Goal: Transaction & Acquisition: Purchase product/service

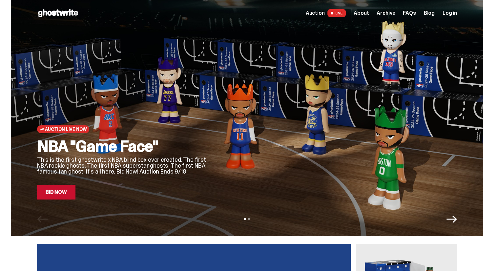
click at [71, 188] on link "Bid Now" at bounding box center [56, 192] width 38 height 14
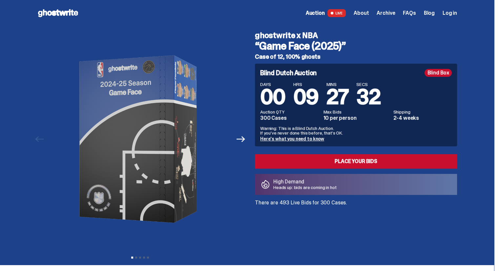
click at [391, 13] on span "Archive" at bounding box center [386, 13] width 18 height 5
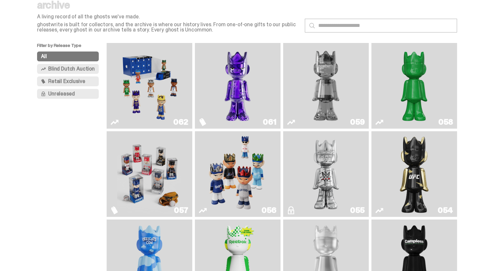
scroll to position [66, 0]
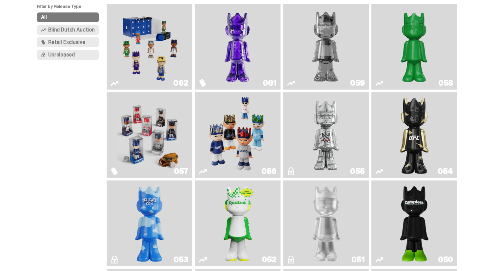
click at [231, 142] on img "Game Face (2025)" at bounding box center [238, 135] width 64 height 80
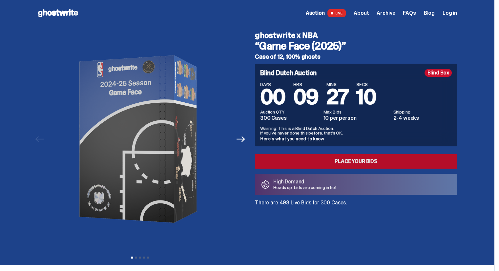
click at [370, 161] on link "Place your Bids" at bounding box center [356, 161] width 202 height 14
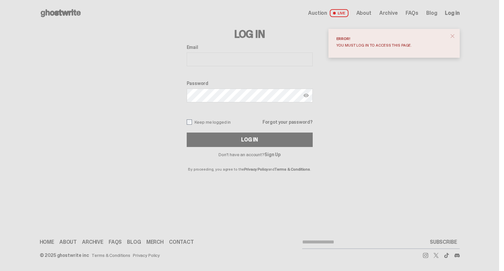
click at [210, 61] on input "Email" at bounding box center [250, 60] width 126 height 14
type input "**********"
click at [187, 133] on button "Log In" at bounding box center [250, 140] width 126 height 14
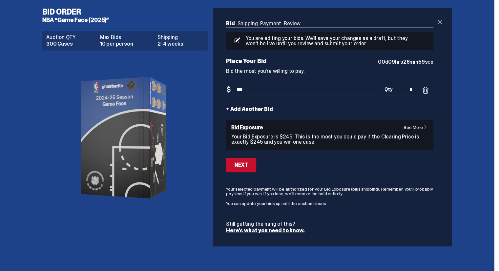
click at [230, 111] on link "+ Add Another Bid" at bounding box center [249, 109] width 47 height 5
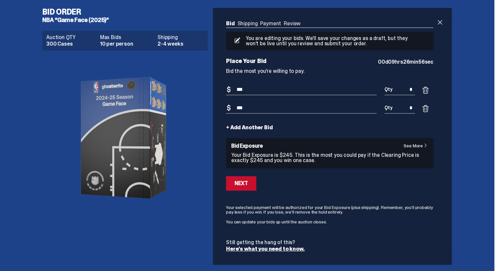
type input "***"
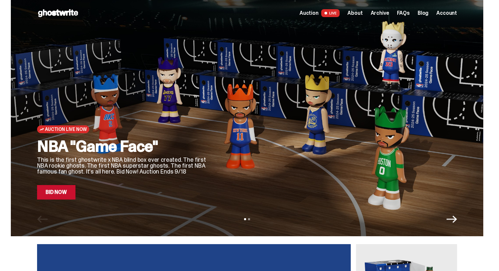
click at [69, 193] on link "Bid Now" at bounding box center [56, 192] width 38 height 14
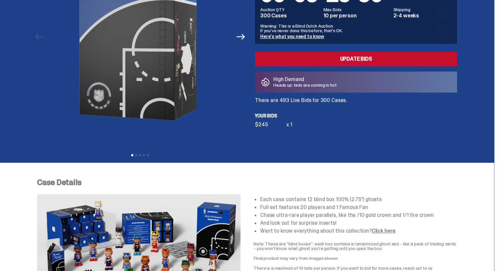
scroll to position [33, 0]
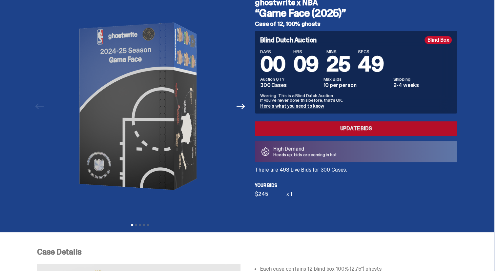
click at [295, 131] on link "Update Bids" at bounding box center [356, 128] width 202 height 14
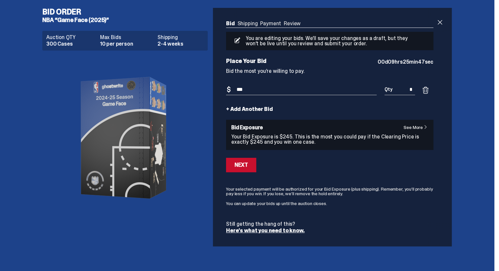
click at [233, 109] on link "+ Add Another Bid" at bounding box center [249, 109] width 47 height 5
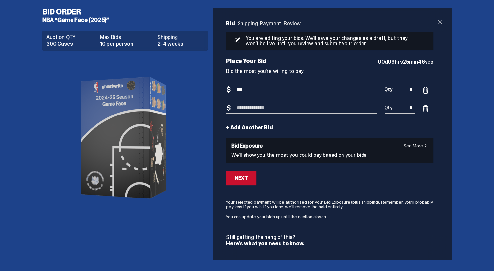
click at [258, 111] on input "Bid Amount" at bounding box center [301, 108] width 151 height 11
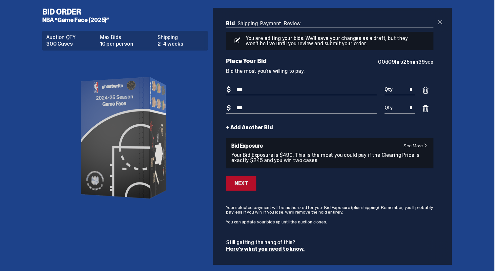
type input "***"
click at [239, 185] on div "Next" at bounding box center [241, 183] width 13 height 5
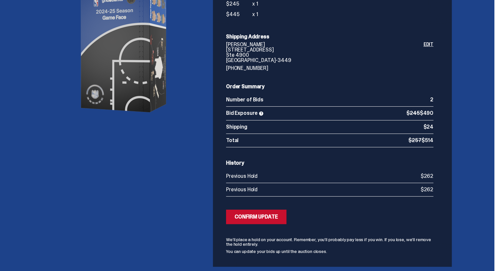
scroll to position [110, 0]
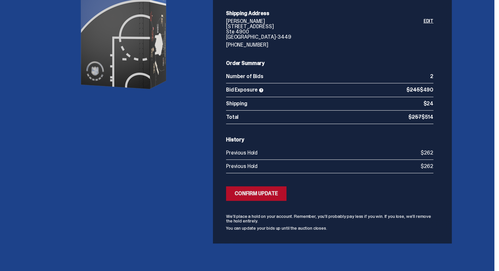
click at [254, 196] on div "Confirm Update" at bounding box center [256, 193] width 43 height 5
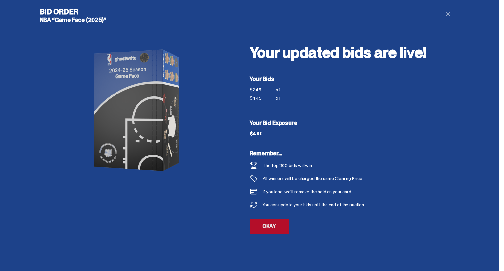
click at [266, 228] on link "OKAY" at bounding box center [269, 226] width 39 height 14
